Goal: Task Accomplishment & Management: Manage account settings

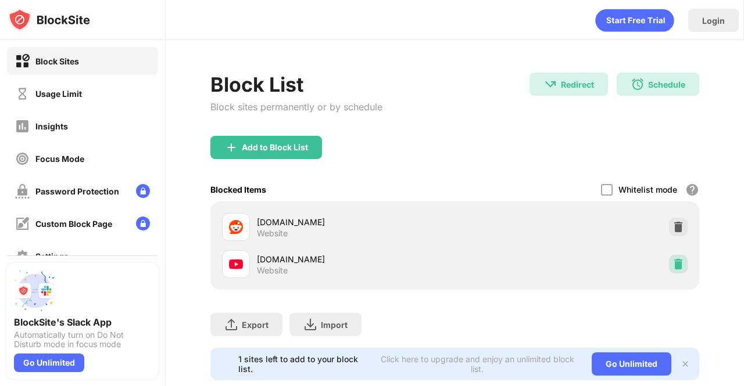
click at [669, 263] on div at bounding box center [678, 264] width 19 height 19
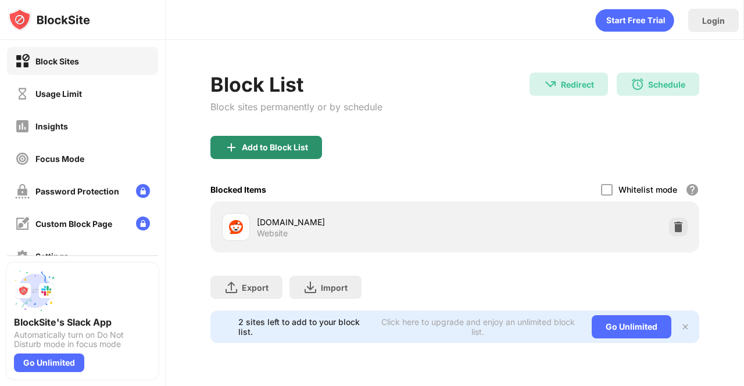
click at [265, 150] on div "Add to Block List" at bounding box center [275, 147] width 66 height 9
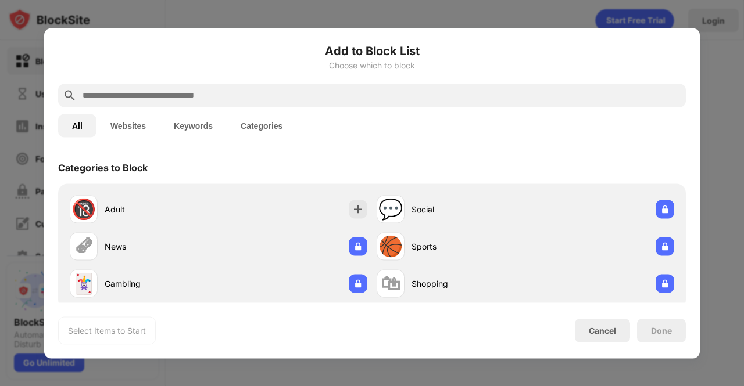
click at [280, 107] on div "All Websites Keywords Categories" at bounding box center [372, 125] width 628 height 37
click at [279, 105] on div at bounding box center [372, 95] width 628 height 23
click at [274, 99] on input "text" at bounding box center [381, 95] width 600 height 14
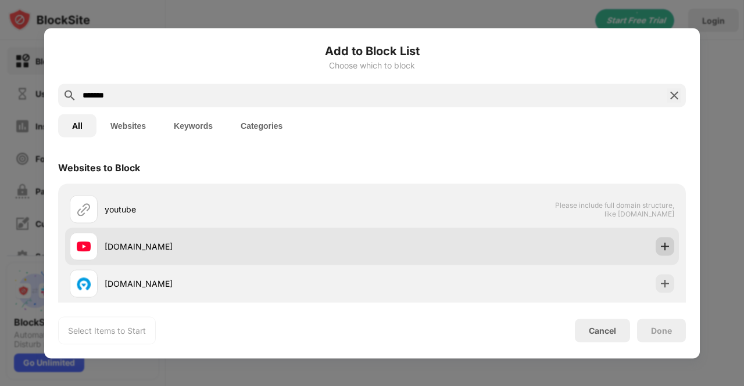
type input "*******"
click at [659, 242] on img at bounding box center [665, 247] width 12 height 12
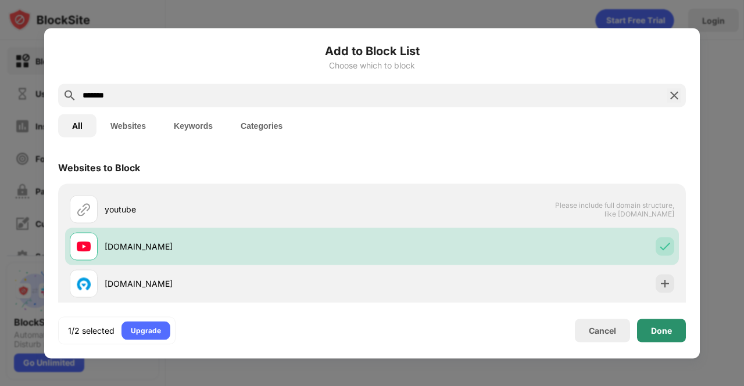
click at [669, 333] on div "Done" at bounding box center [661, 330] width 21 height 9
